Goal: Task Accomplishment & Management: Use online tool/utility

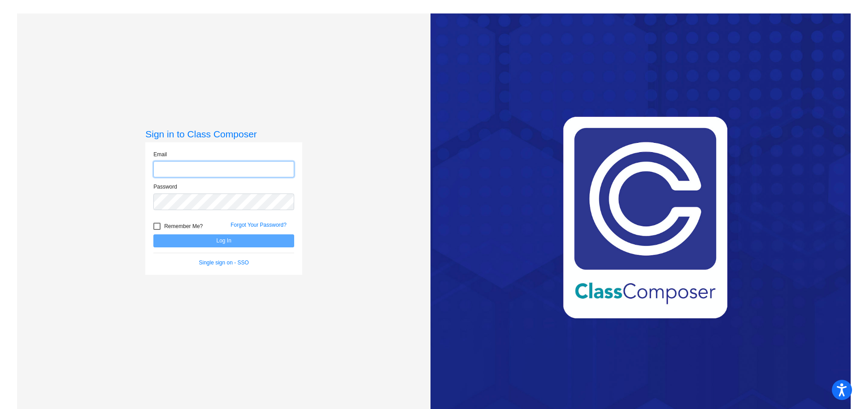
type input "[EMAIL_ADDRESS][PERSON_NAME][DOMAIN_NAME]"
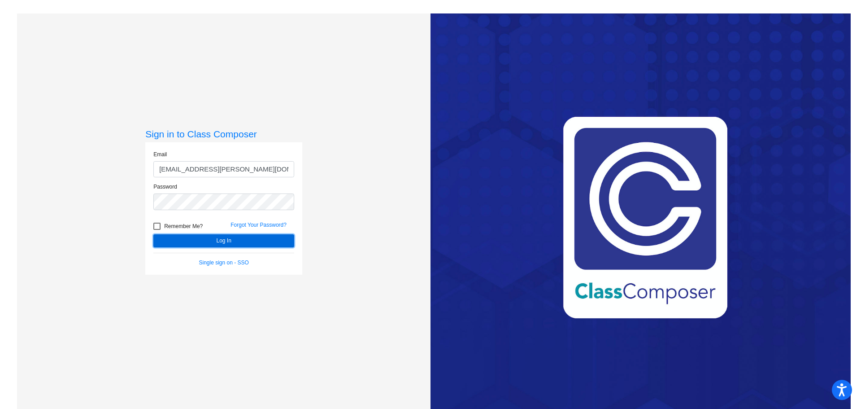
click at [234, 240] on button "Log In" at bounding box center [223, 240] width 141 height 13
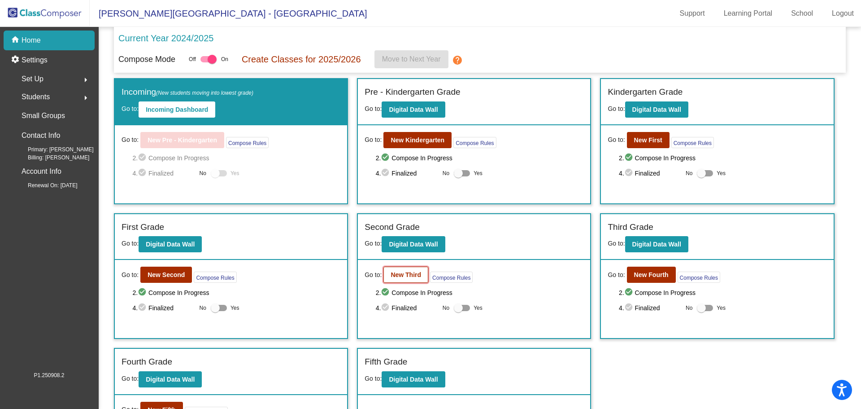
click at [400, 279] on button "New Third" at bounding box center [406, 275] width 45 height 16
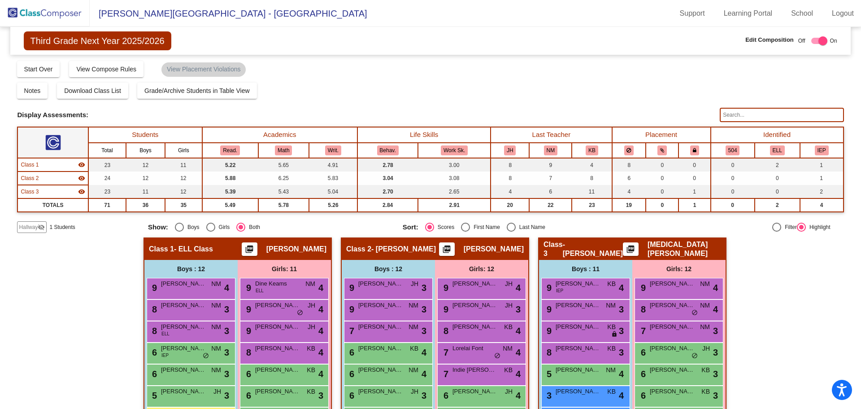
click at [33, 227] on span "Hallway" at bounding box center [28, 227] width 19 height 8
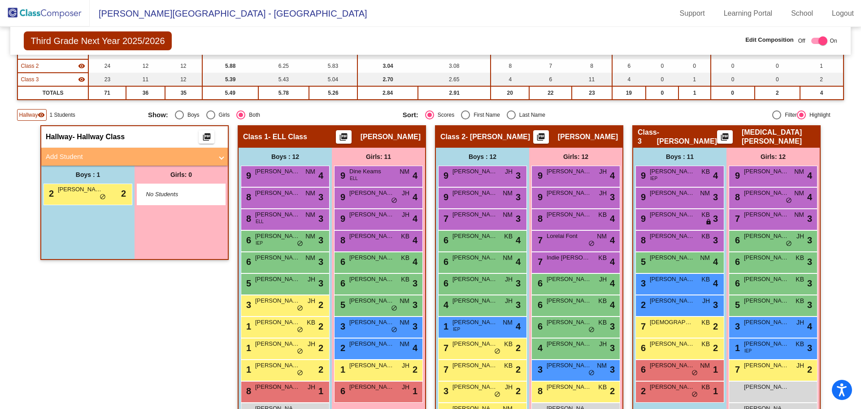
scroll to position [97, 0]
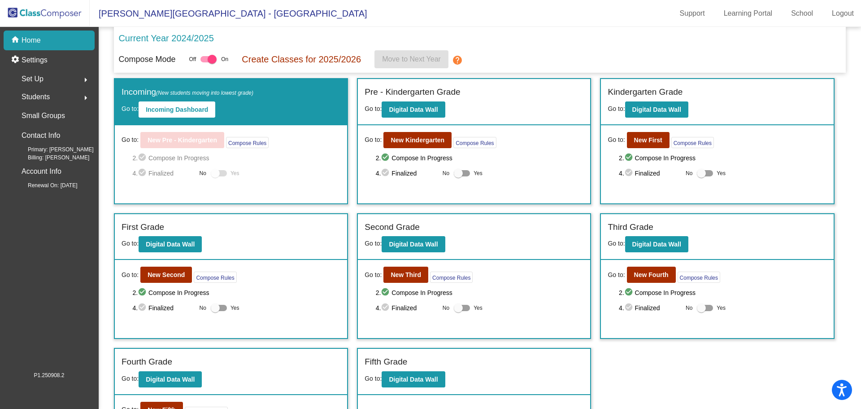
scroll to position [65, 0]
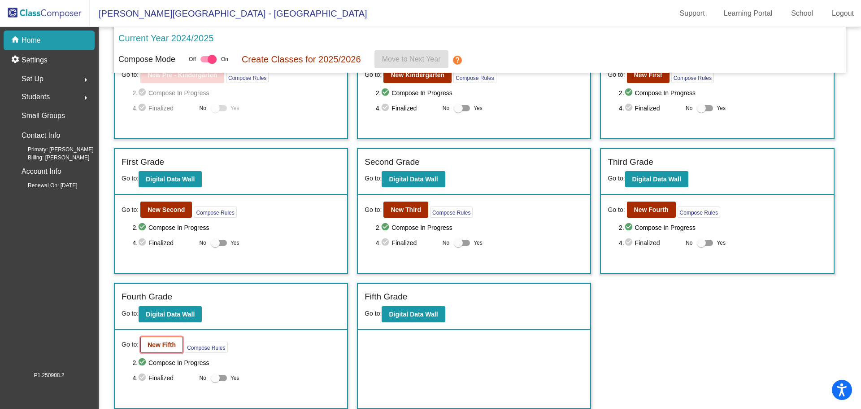
click at [148, 349] on button "New Fifth" at bounding box center [161, 345] width 43 height 16
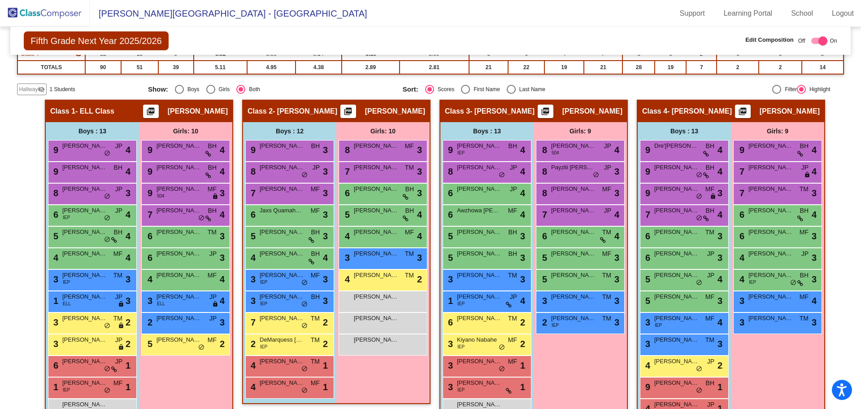
scroll to position [177, 0]
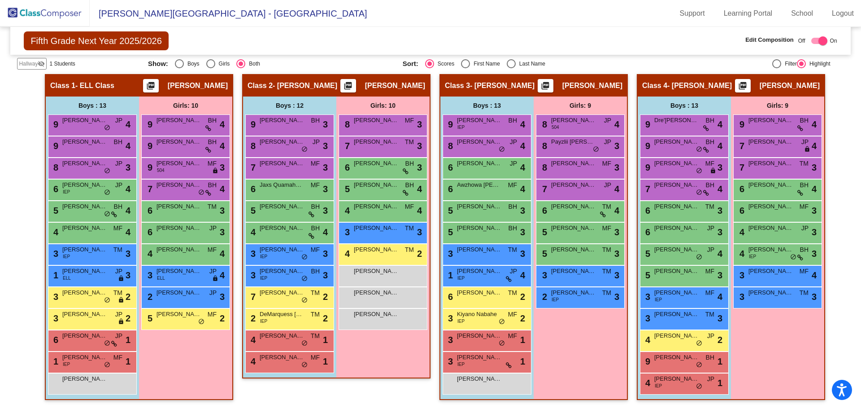
click at [31, 61] on span "Hallway" at bounding box center [28, 64] width 19 height 8
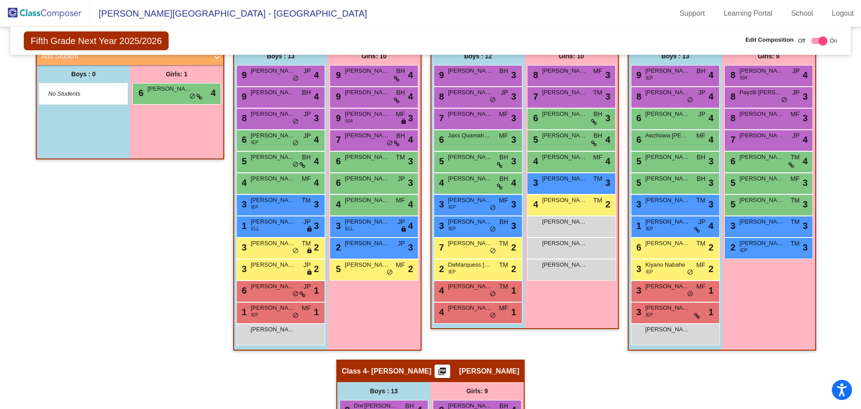
scroll to position [242, 0]
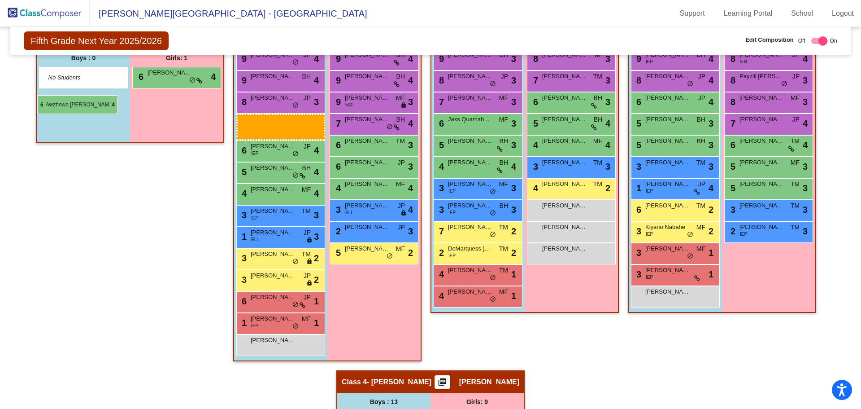
drag, startPoint x: 687, startPoint y: 122, endPoint x: 37, endPoint y: 95, distance: 650.7
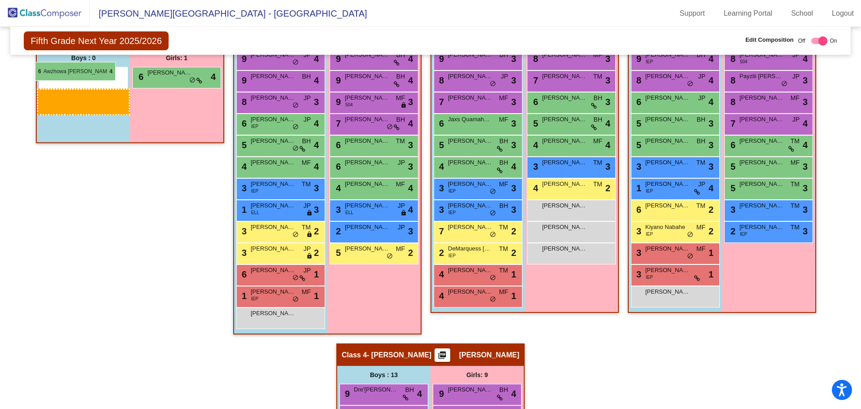
drag, startPoint x: 666, startPoint y: 119, endPoint x: 35, endPoint y: 62, distance: 633.9
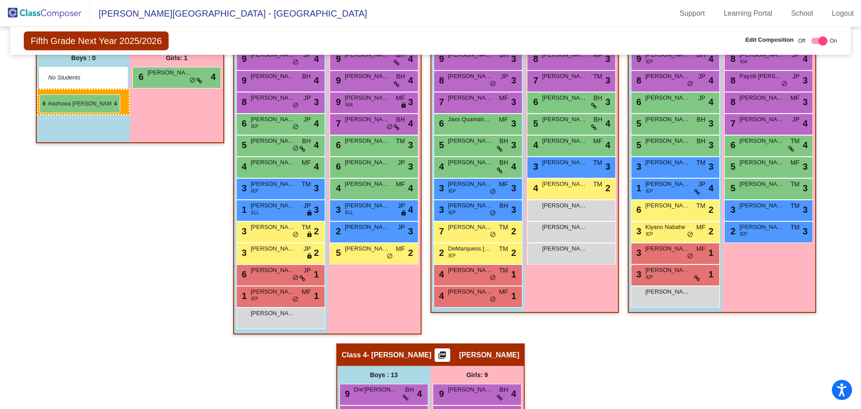
drag, startPoint x: 671, startPoint y: 121, endPoint x: 39, endPoint y: 94, distance: 632.3
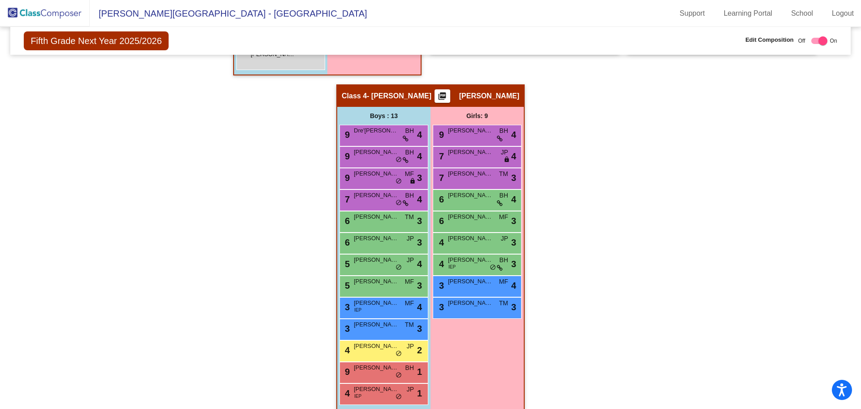
scroll to position [512, 0]
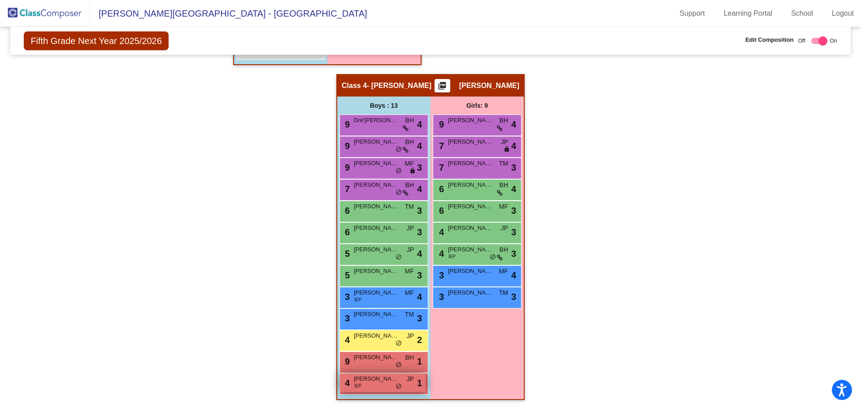
click at [371, 386] on div "4 Aaron Jimenez IEP JP lock do_not_disturb_alt 1" at bounding box center [383, 382] width 86 height 18
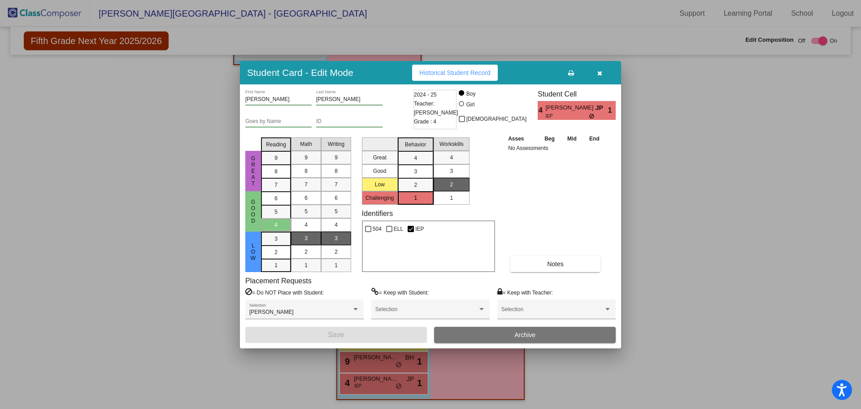
click at [755, 289] on div at bounding box center [430, 204] width 861 height 409
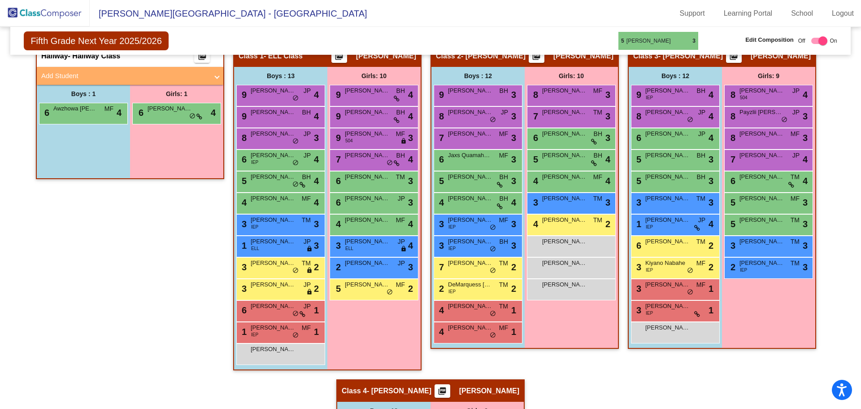
scroll to position [199, 0]
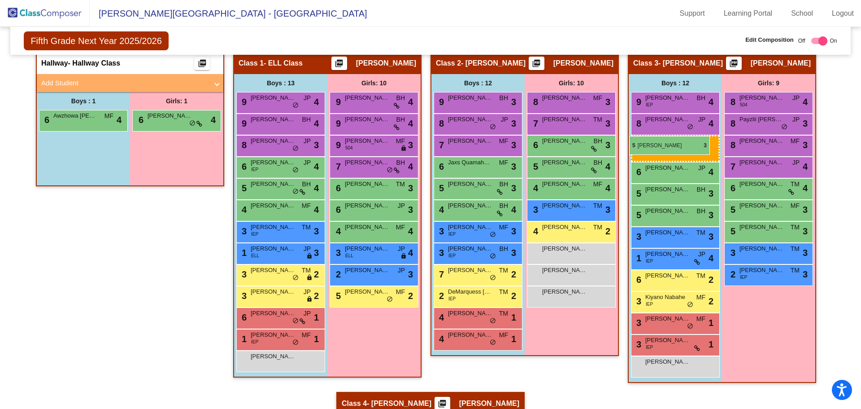
drag, startPoint x: 368, startPoint y: 274, endPoint x: 630, endPoint y: 136, distance: 295.2
